Goal: Navigation & Orientation: Find specific page/section

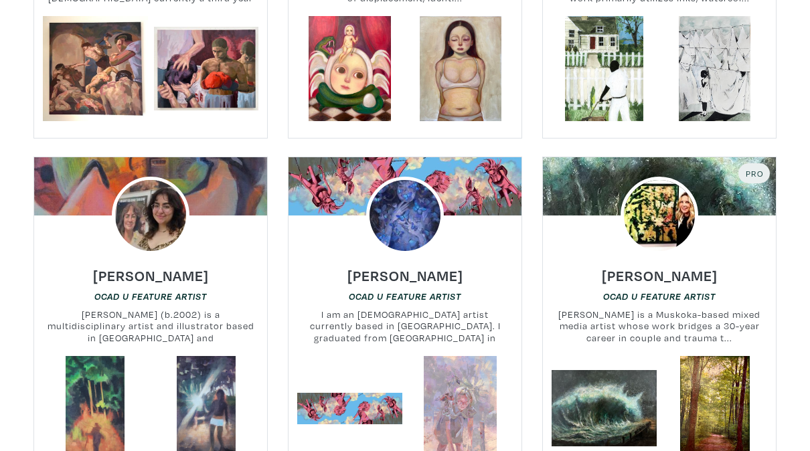
click at [337, 191] on div at bounding box center [405, 216] width 233 height 78
click at [331, 224] on div at bounding box center [405, 216] width 233 height 78
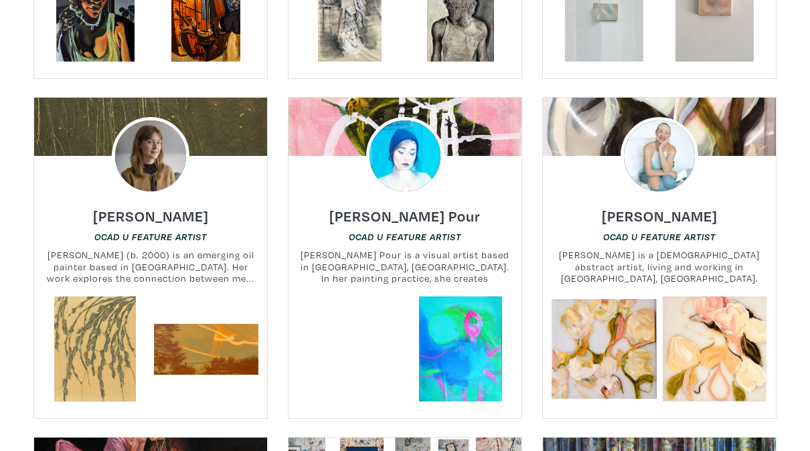
scroll to position [3517, 0]
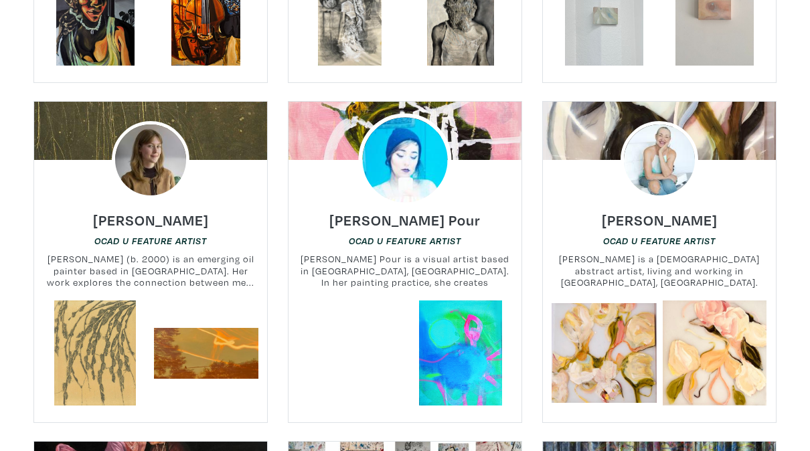
click at [404, 131] on img at bounding box center [404, 160] width 93 height 93
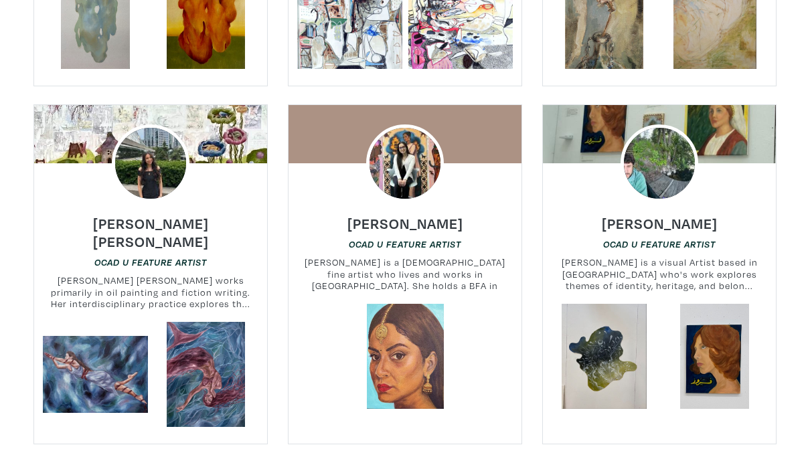
scroll to position [755, 0]
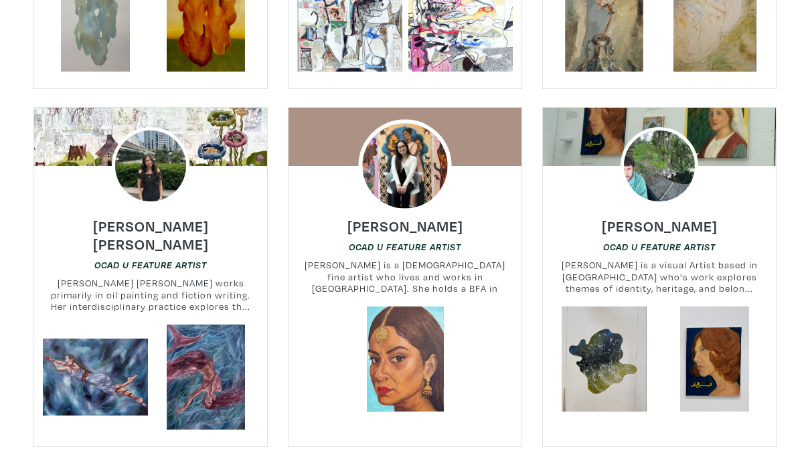
click at [399, 187] on img at bounding box center [404, 165] width 93 height 93
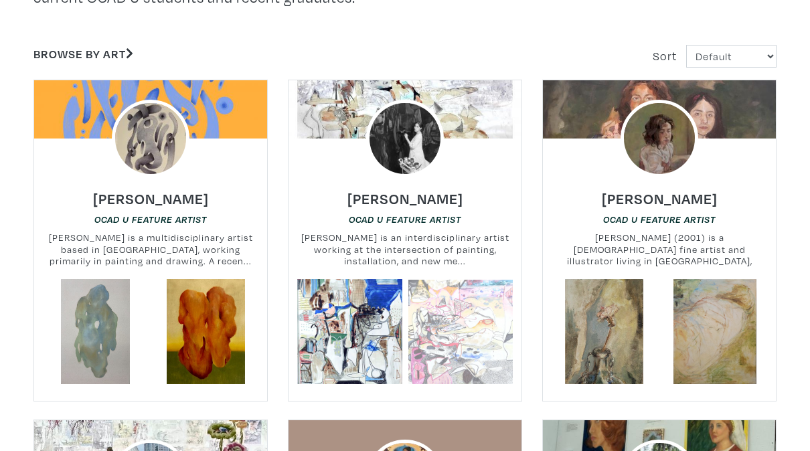
scroll to position [441, 0]
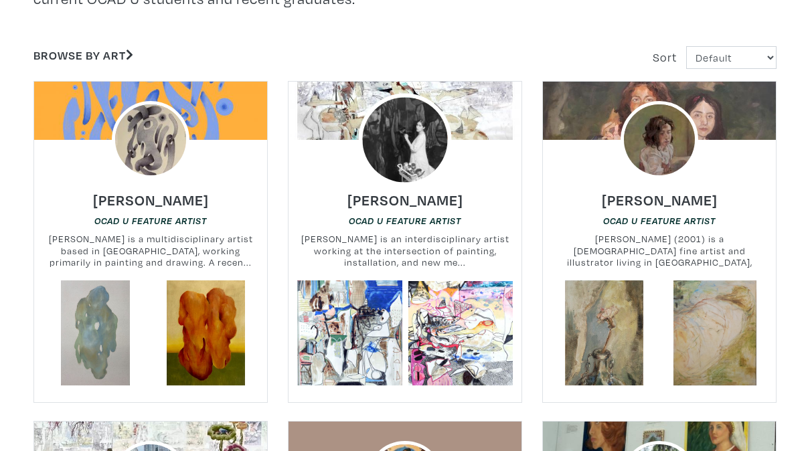
click at [415, 129] on img at bounding box center [404, 140] width 93 height 93
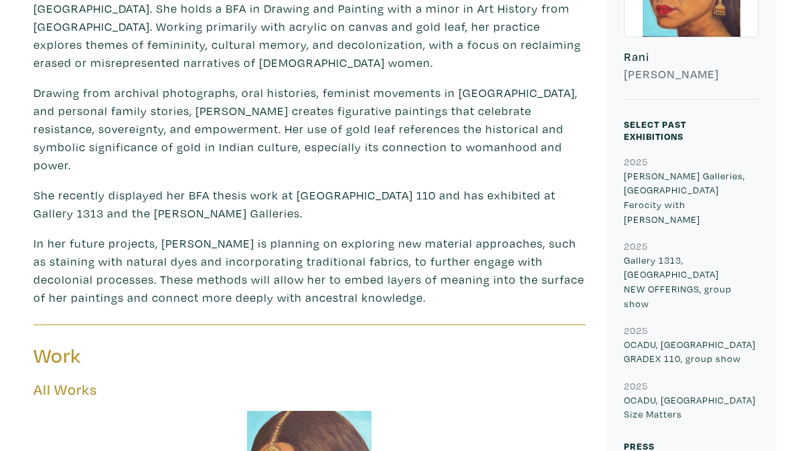
scroll to position [266, 0]
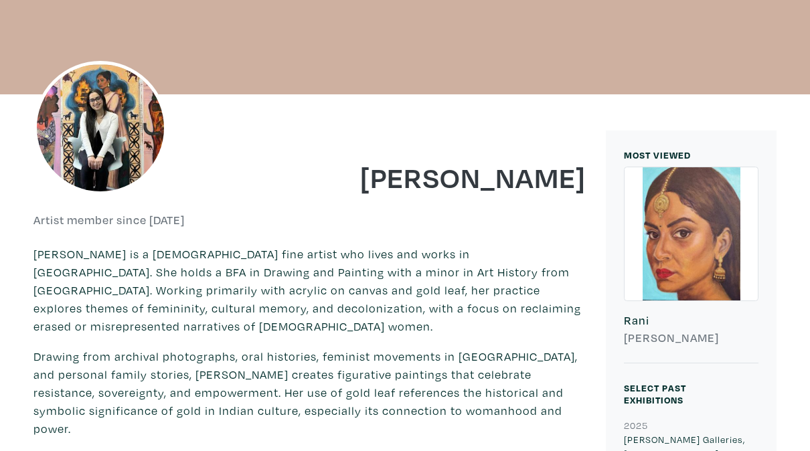
scroll to position [113, 0]
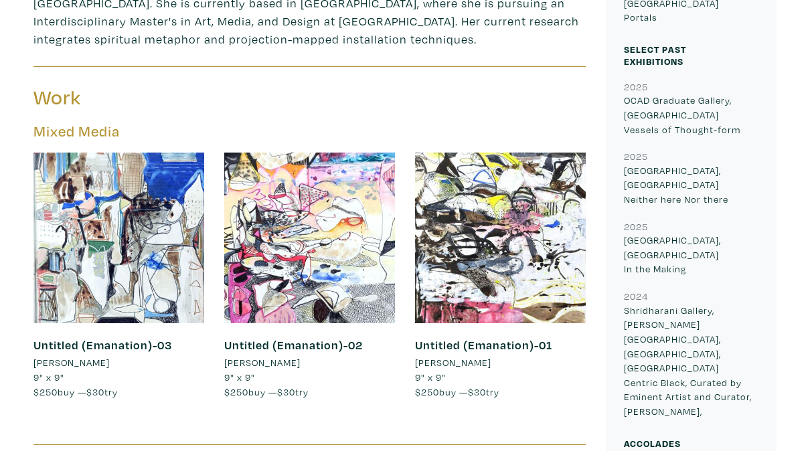
scroll to position [633, 0]
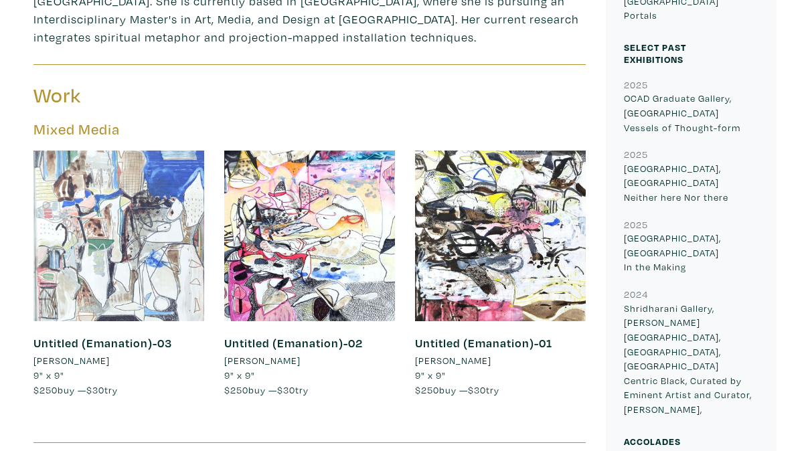
click at [120, 281] on div at bounding box center [118, 236] width 171 height 171
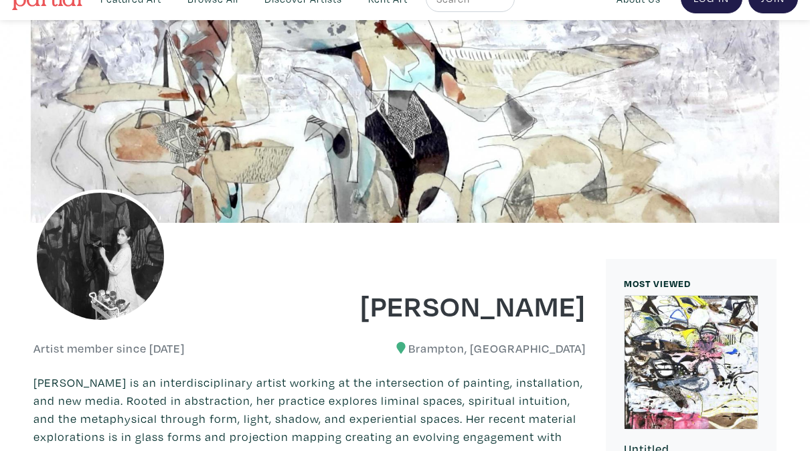
scroll to position [0, 0]
